Goal: Find specific page/section: Find specific page/section

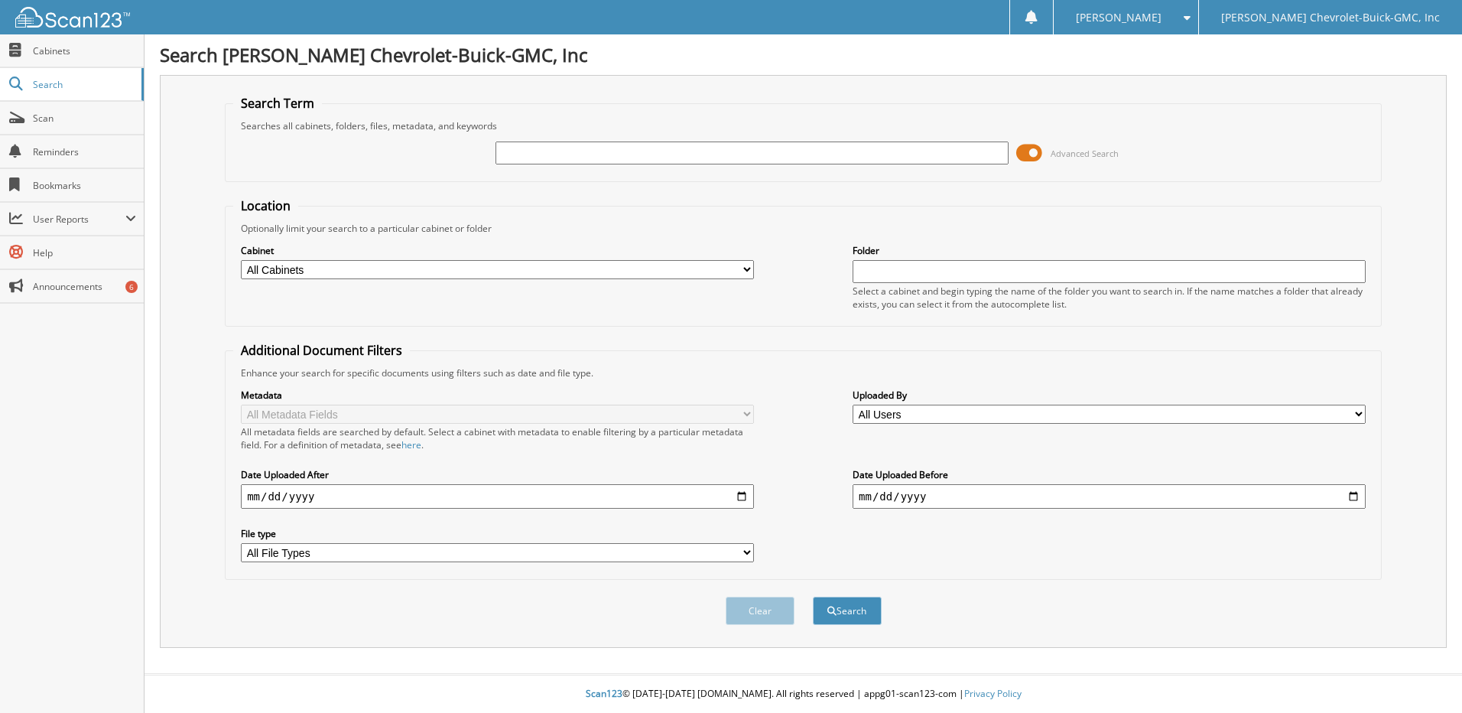
click at [516, 153] on input "text" at bounding box center [751, 152] width 513 height 23
type input "[PERSON_NAME]"
click at [813, 596] on button "Search" at bounding box center [847, 610] width 69 height 28
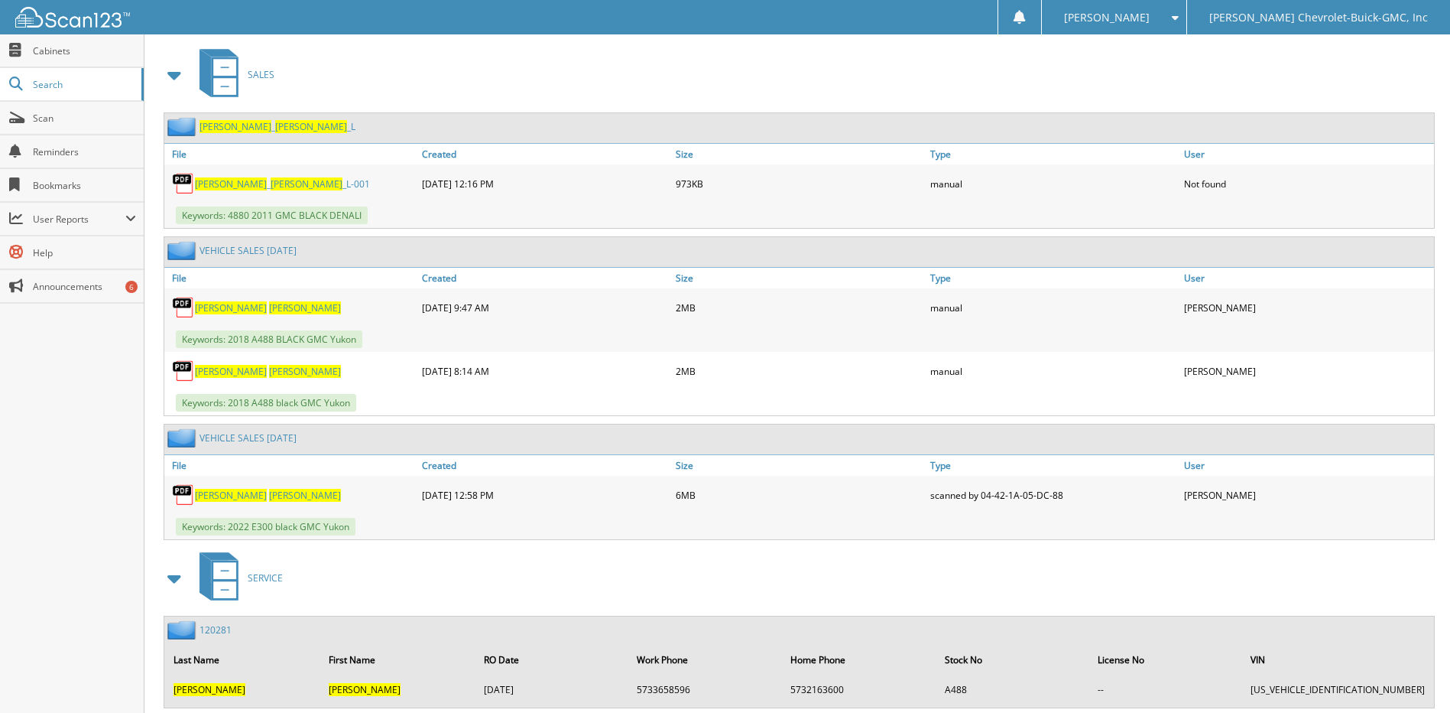
scroll to position [688, 0]
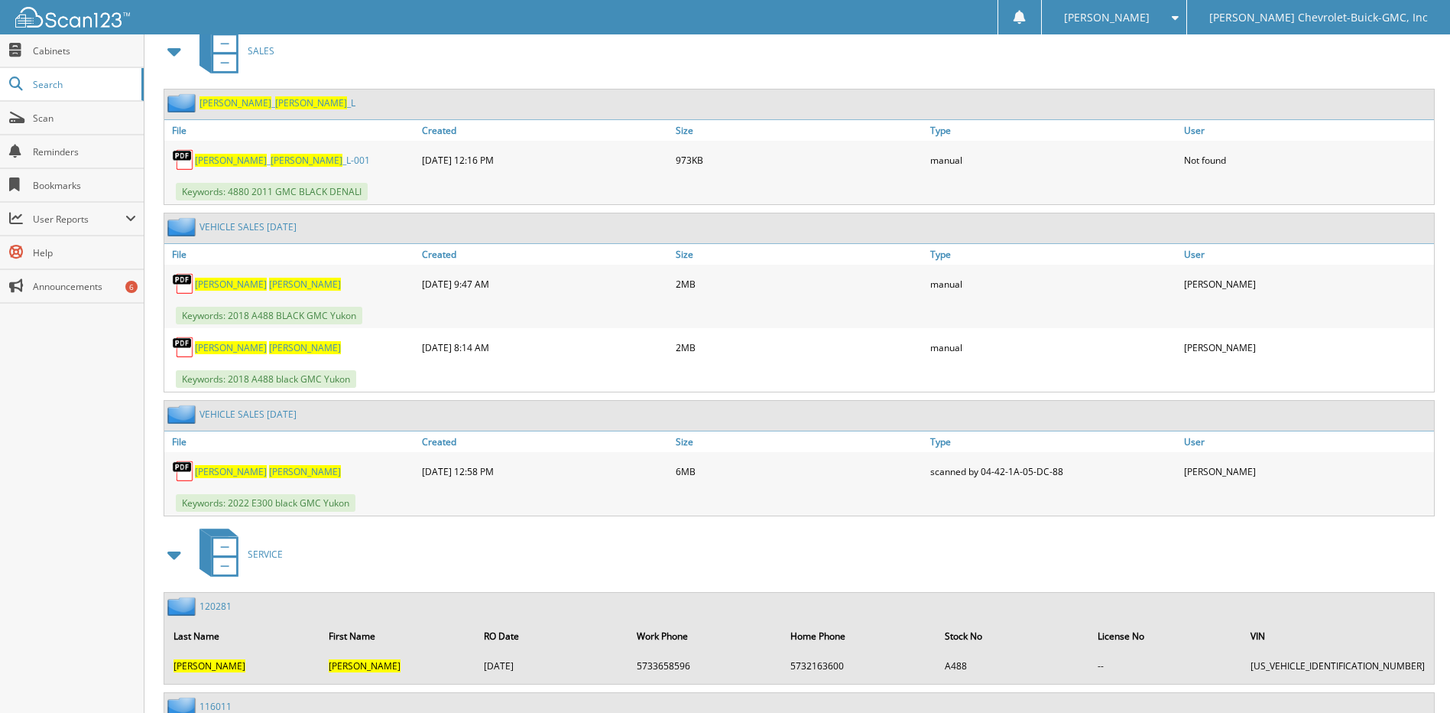
click at [235, 470] on span "HUMPHRIES" at bounding box center [231, 471] width 72 height 13
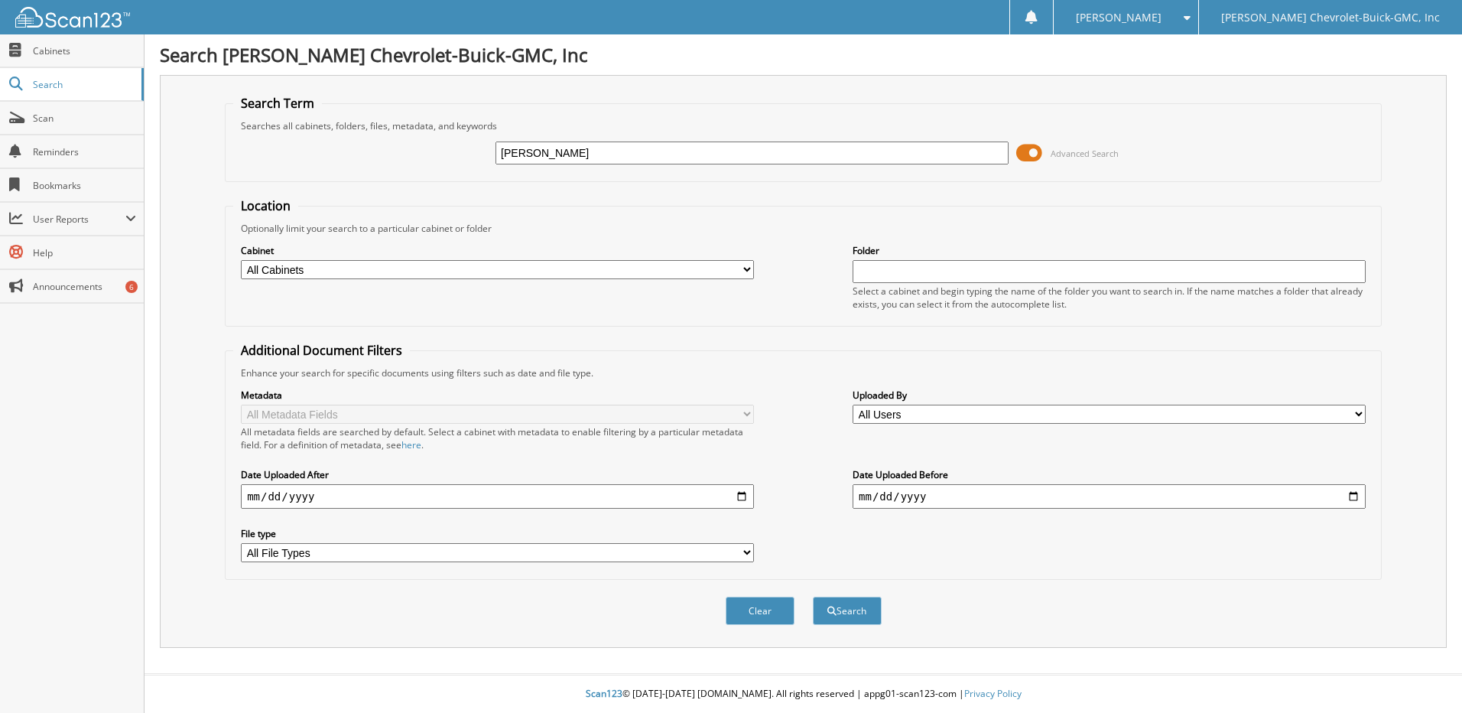
type input "Chambers"
click at [813, 596] on button "Search" at bounding box center [847, 610] width 69 height 28
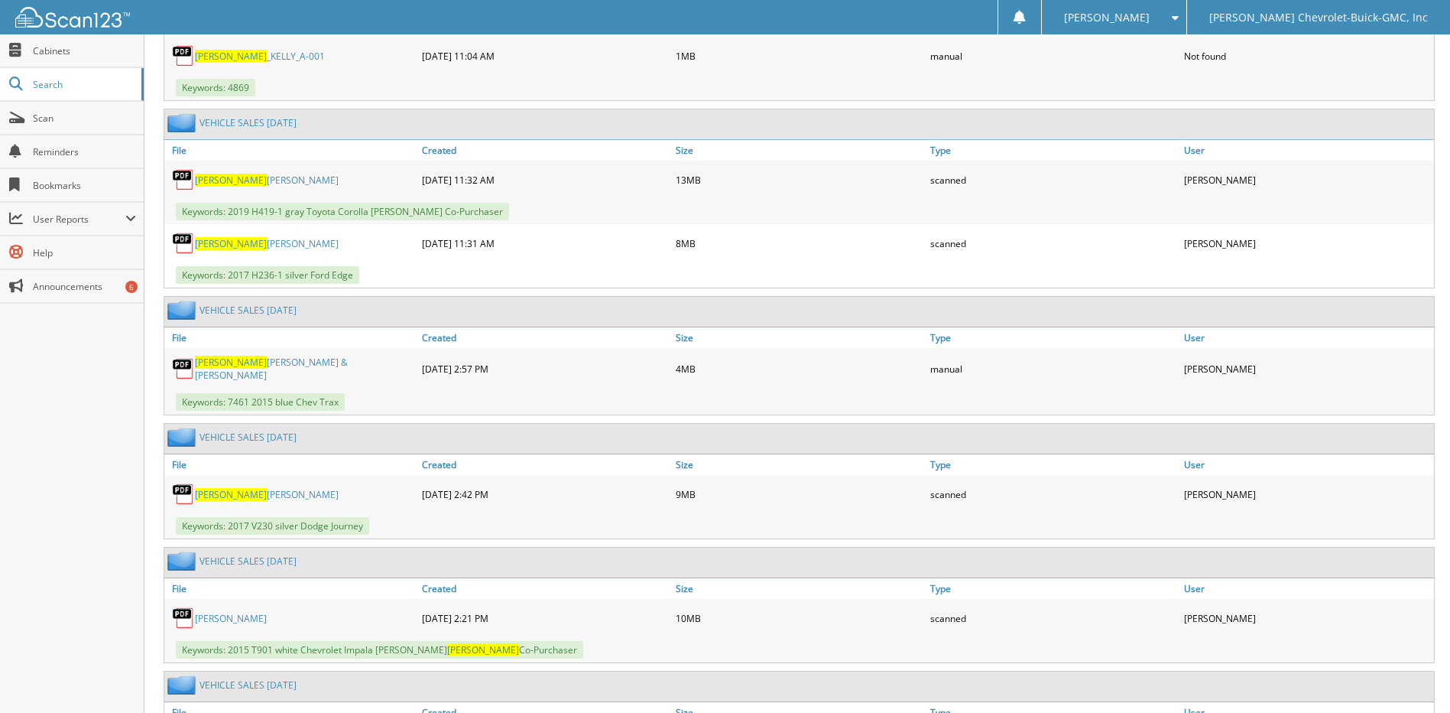
scroll to position [918, 0]
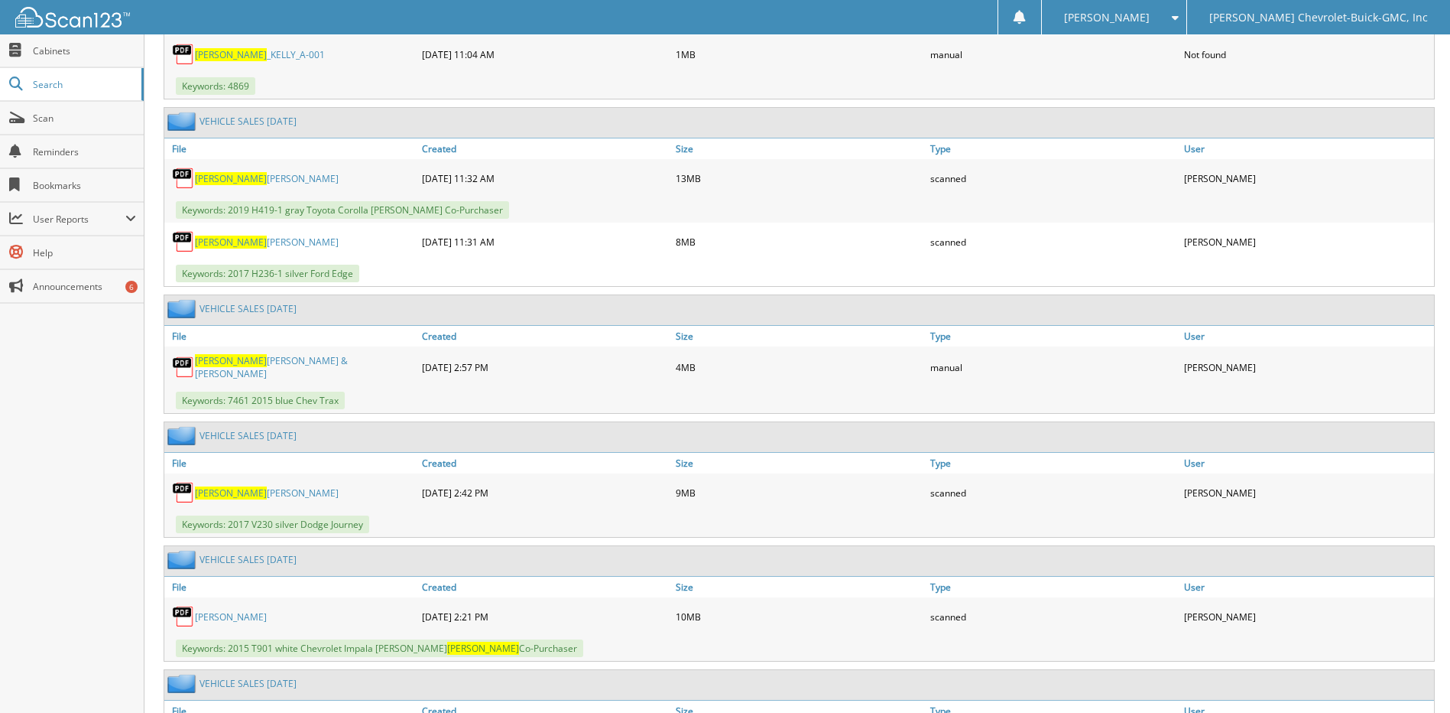
click at [265, 360] on link "CHAMBERS RUEBEN & ELIZABETH" at bounding box center [304, 367] width 219 height 26
